Goal: Information Seeking & Learning: Understand process/instructions

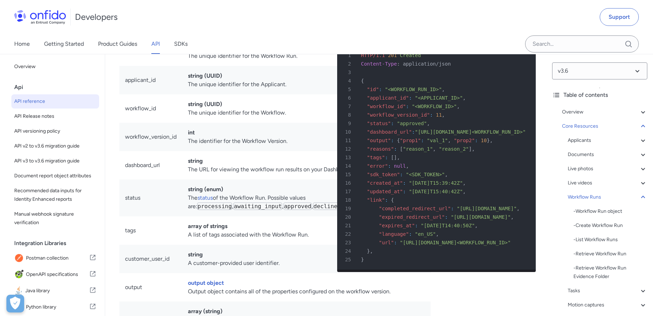
scroll to position [28, 0]
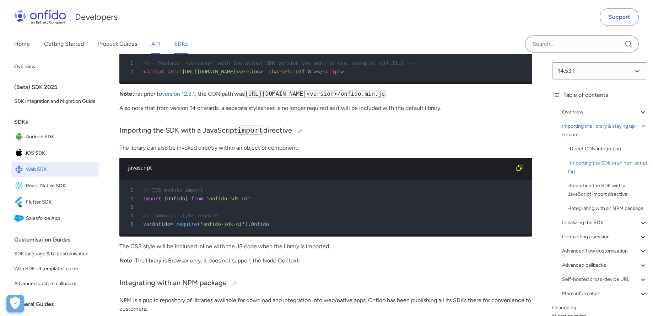
click at [154, 47] on link "API" at bounding box center [155, 44] width 9 height 20
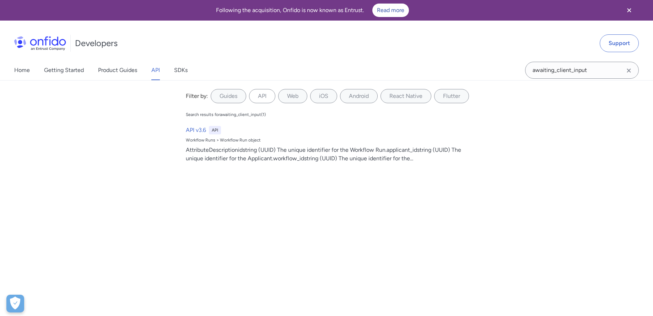
select select "http"
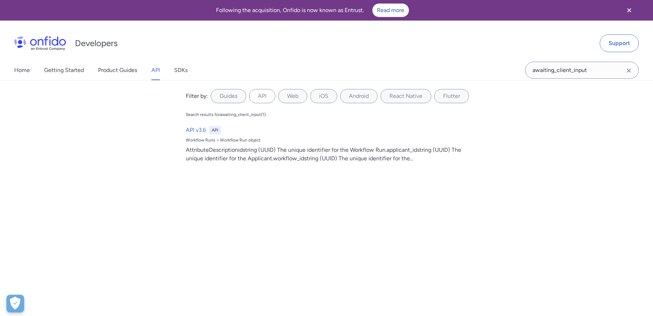
select select "http"
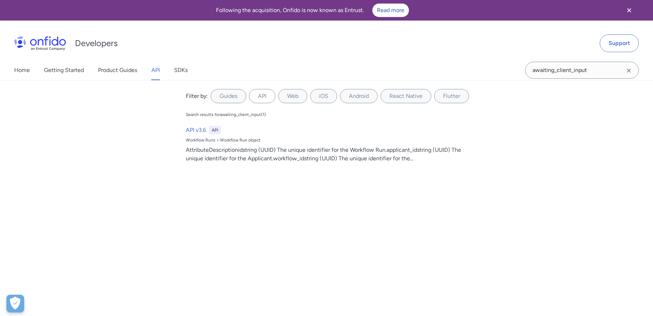
select select "http"
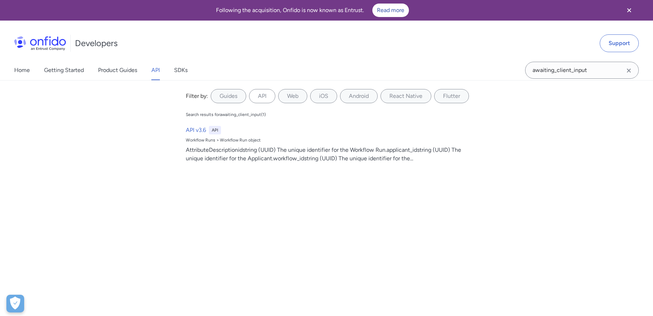
select select "http"
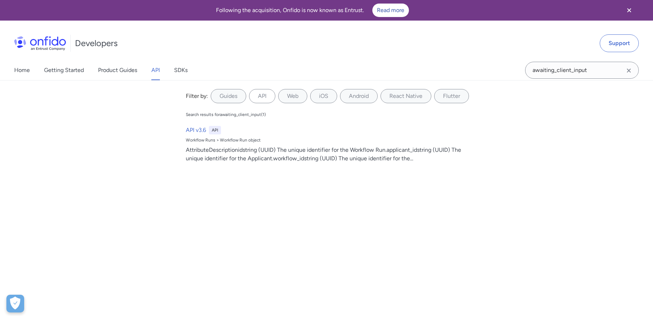
select select "http"
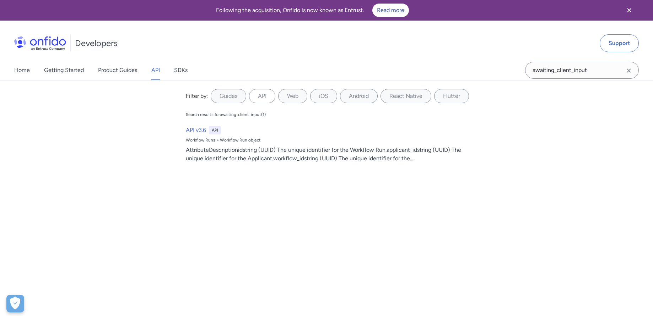
select select "http"
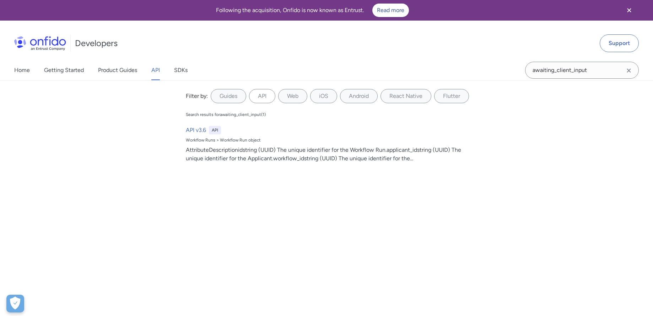
select select "http"
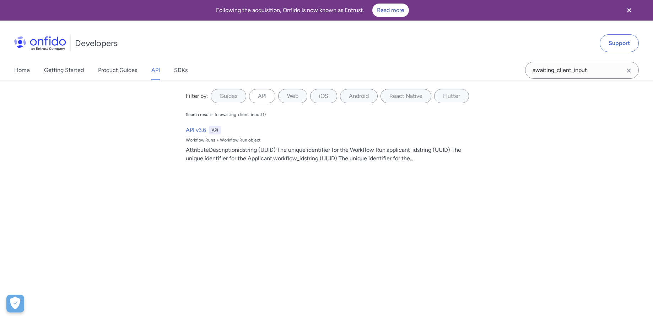
select select "http"
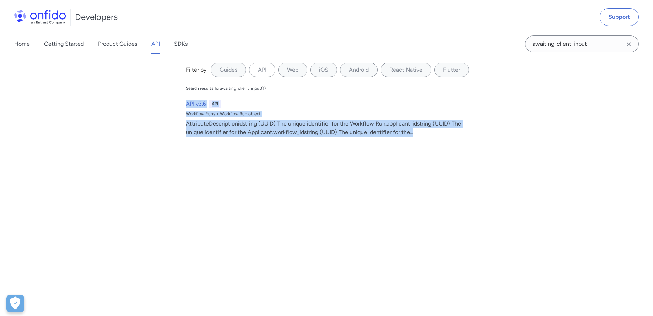
scroll to position [47, 0]
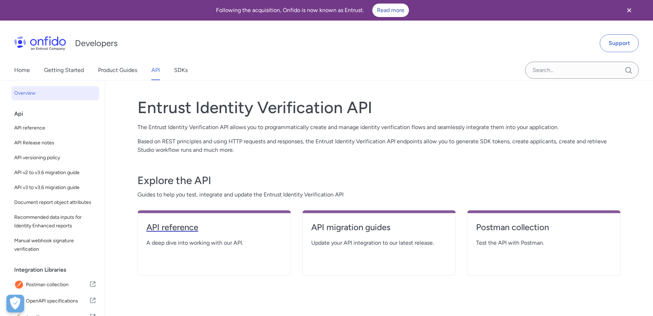
click at [182, 226] on h4 "API reference" at bounding box center [214, 227] width 136 height 11
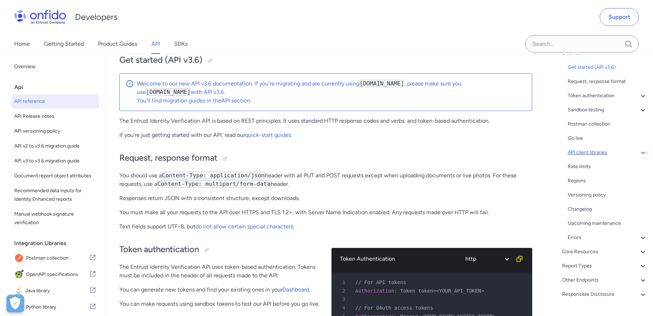
scroll to position [76, 0]
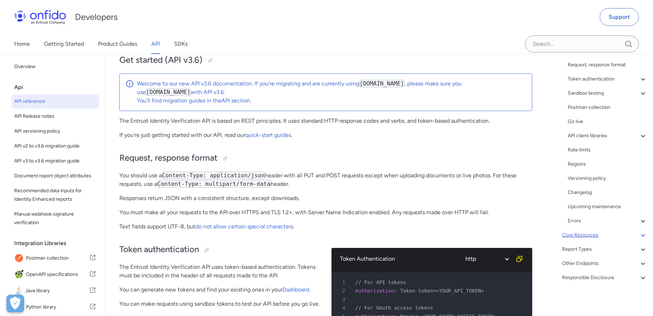
click at [595, 233] on div "Core Resources" at bounding box center [604, 235] width 85 height 9
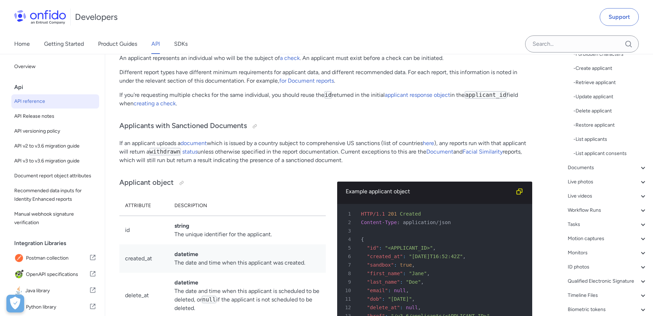
scroll to position [181, 0]
click at [595, 215] on div "Applicants - Applicants with Sanctioned Documents - Applicant object - ID numbe…" at bounding box center [608, 135] width 80 height 358
click at [595, 210] on div "Workflow Runs" at bounding box center [608, 210] width 80 height 9
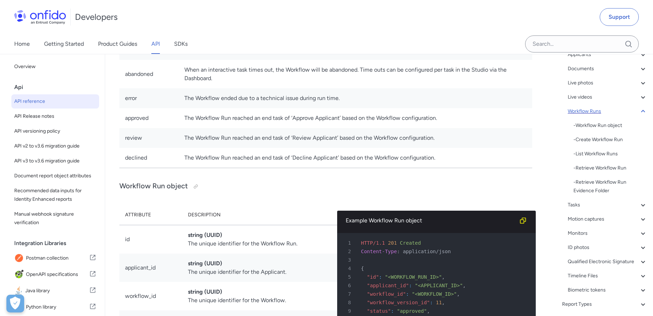
scroll to position [55, 0]
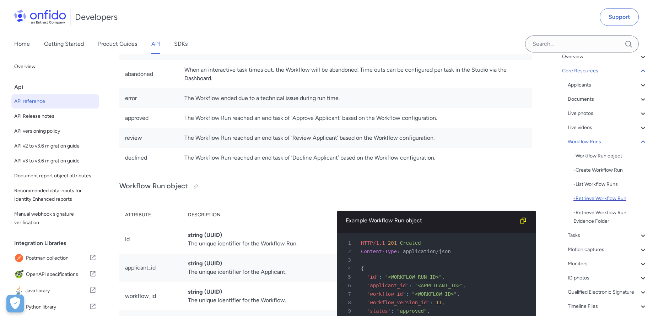
click at [602, 200] on div "- Retrieve Workflow Run" at bounding box center [610, 199] width 74 height 9
